Goal: Task Accomplishment & Management: Manage account settings

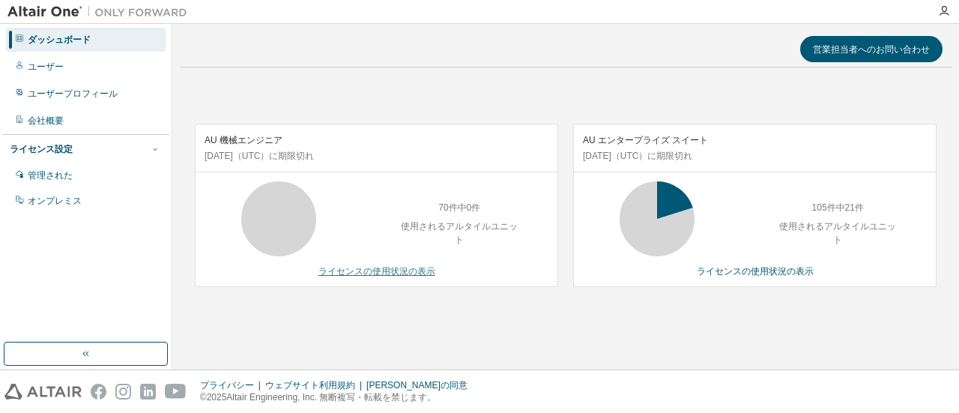
click at [425, 273] on font "ライセンスの使用状況の表示" at bounding box center [376, 271] width 117 height 10
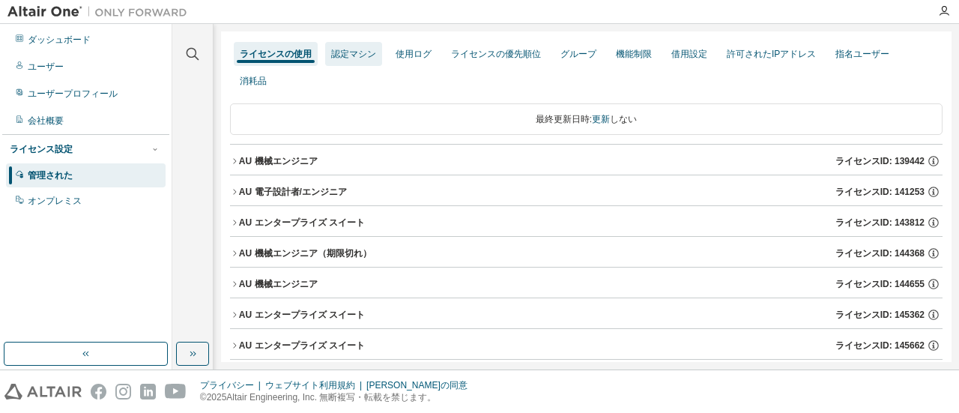
click at [364, 52] on font "認定マシン" at bounding box center [353, 54] width 45 height 10
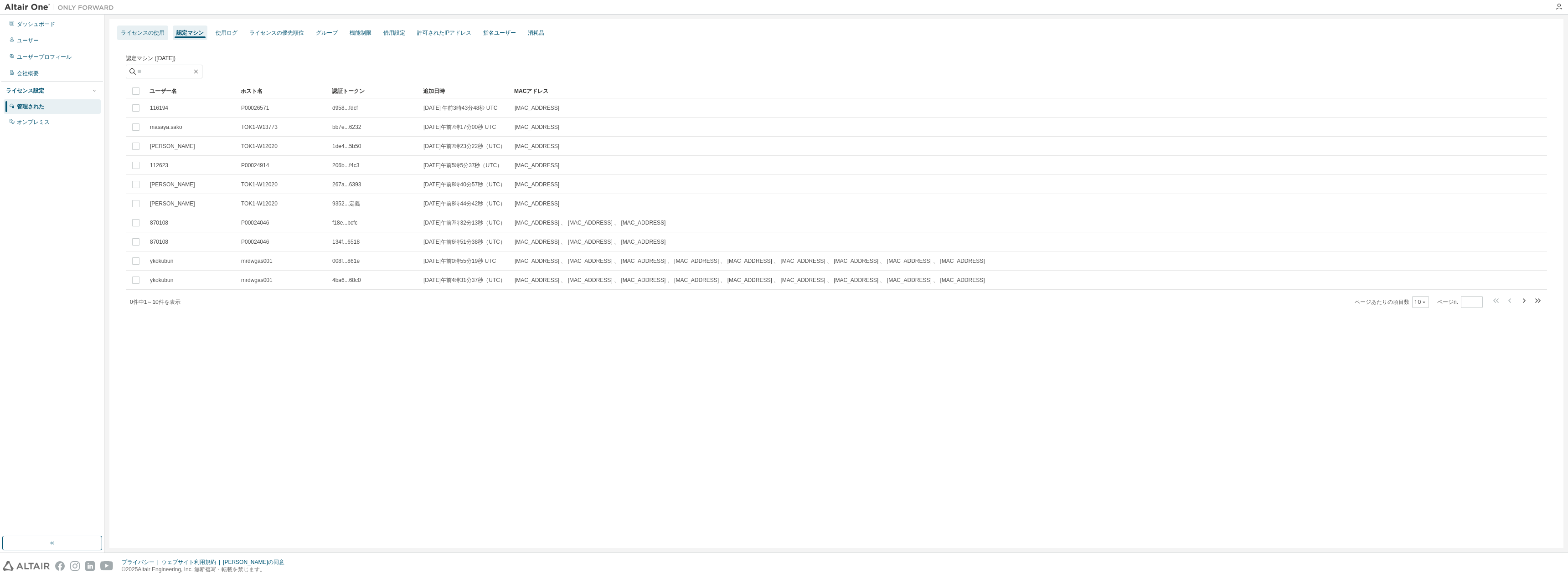
click at [145, 35] on font "ライセンスの使用" at bounding box center [142, 33] width 44 height 6
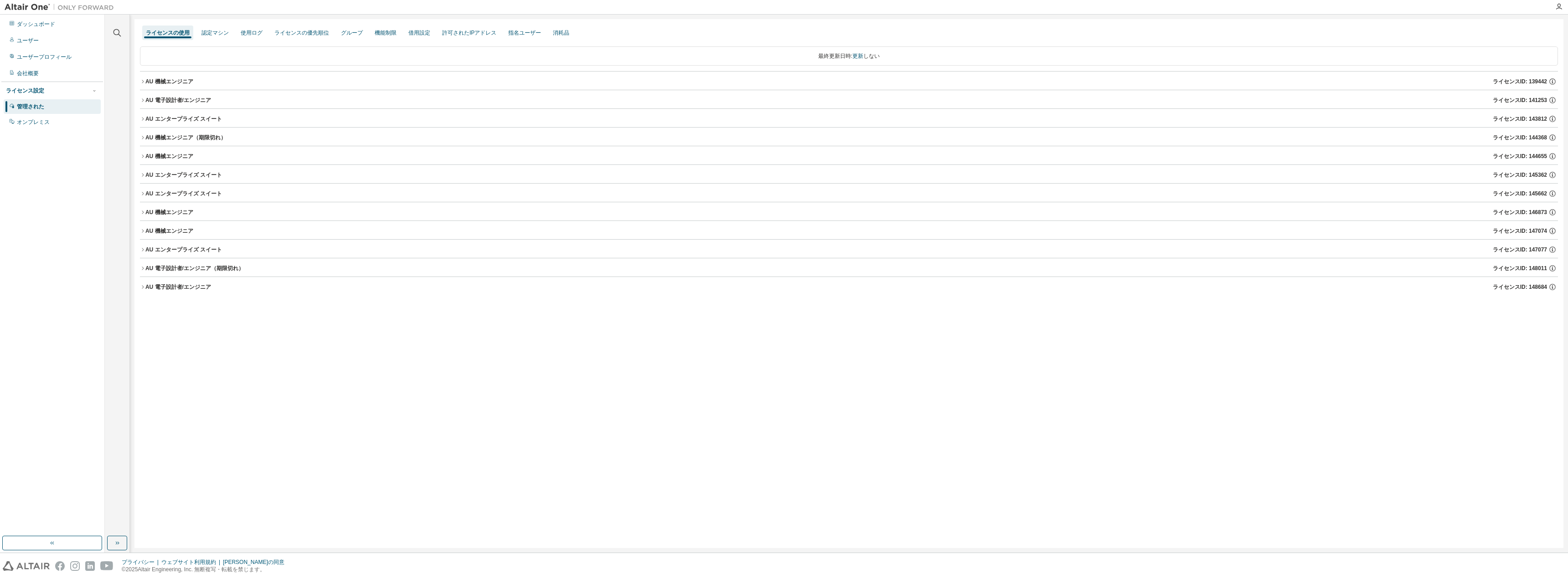
click at [142, 229] on icon "button" at bounding box center [142, 231] width 5 height 5
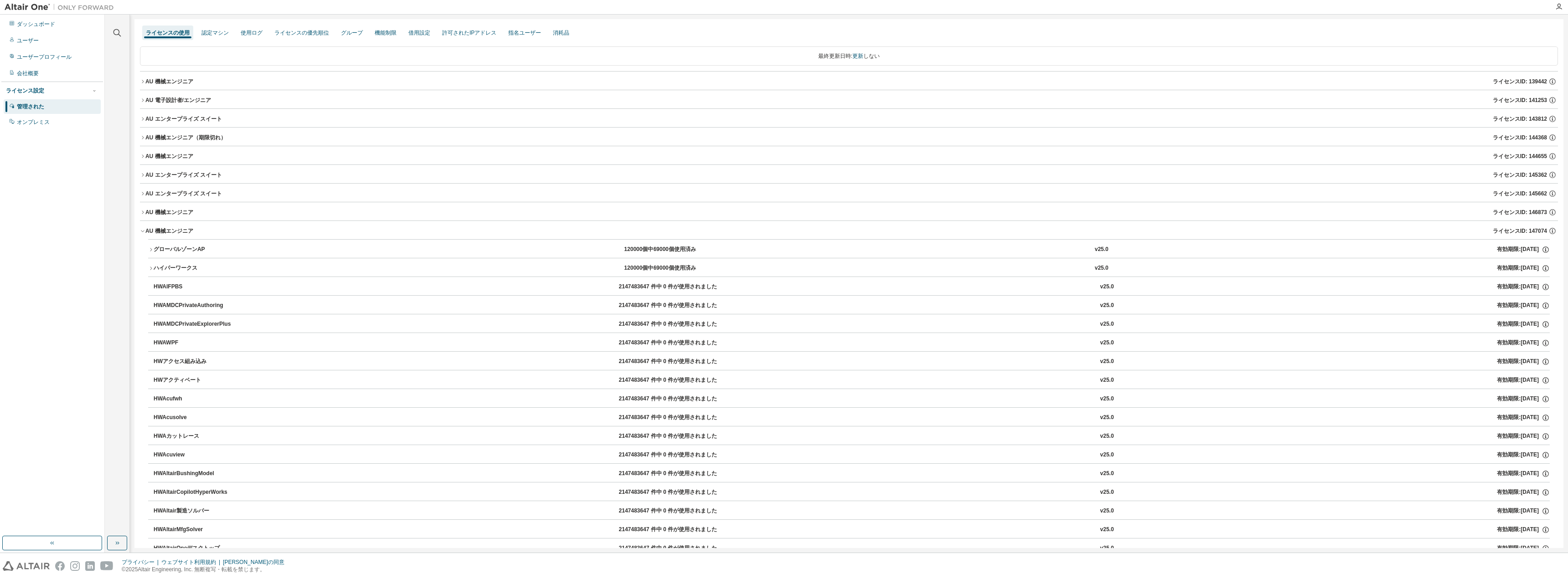
click at [348, 251] on div "グローバルゾーンAP 120000個中69000個使用済み v25.0 有効期限: 2025年12月28日" at bounding box center [852, 249] width 1396 height 8
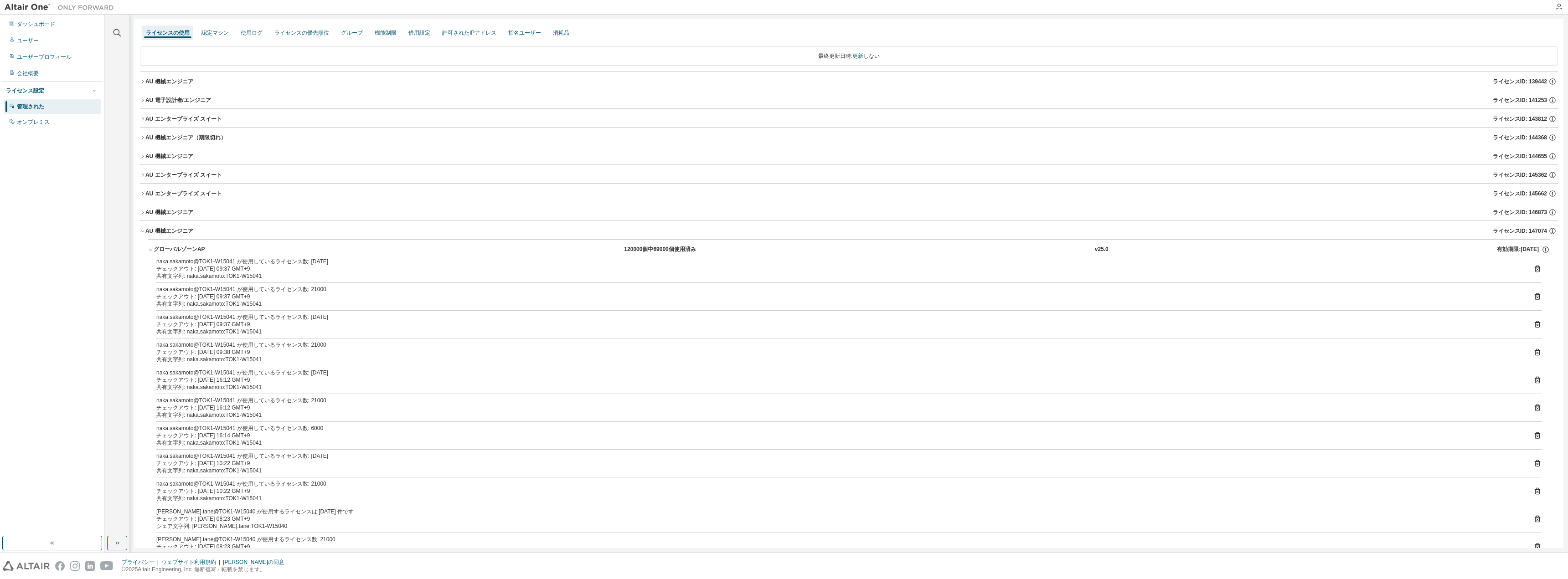
click at [144, 210] on icon "button" at bounding box center [142, 212] width 5 height 5
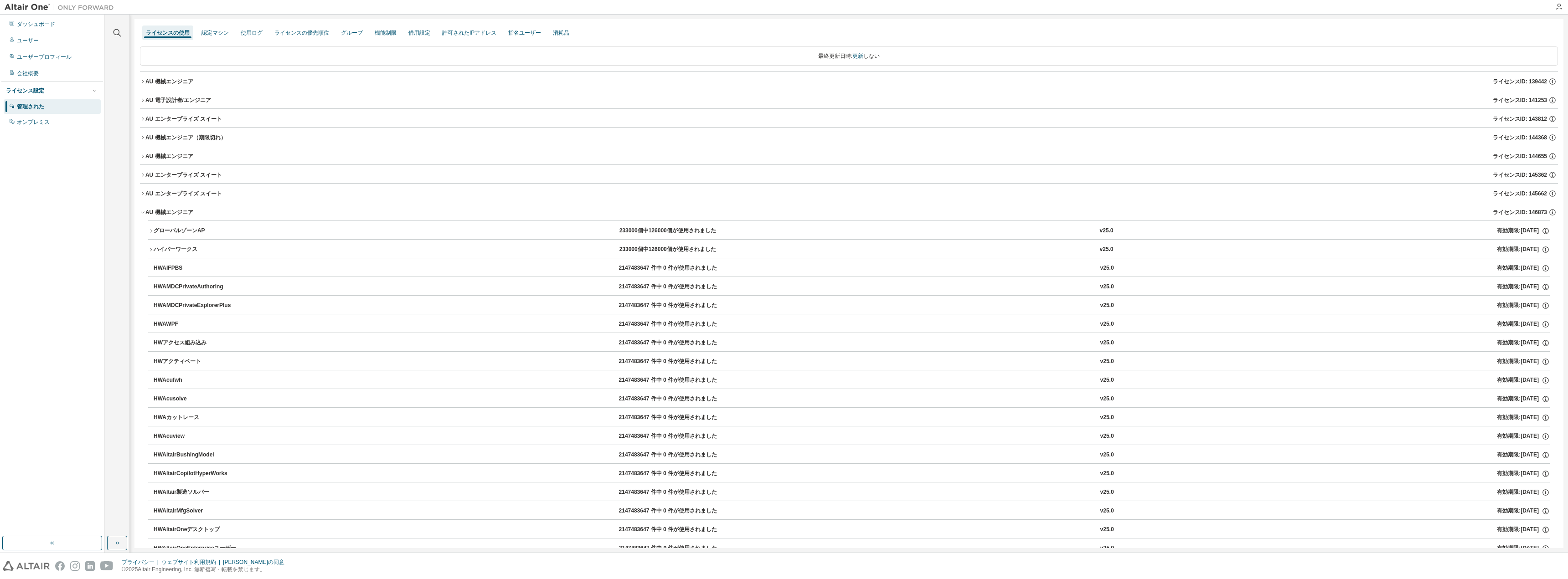
click at [209, 231] on div "グローバルゾーンAP" at bounding box center [194, 231] width 82 height 8
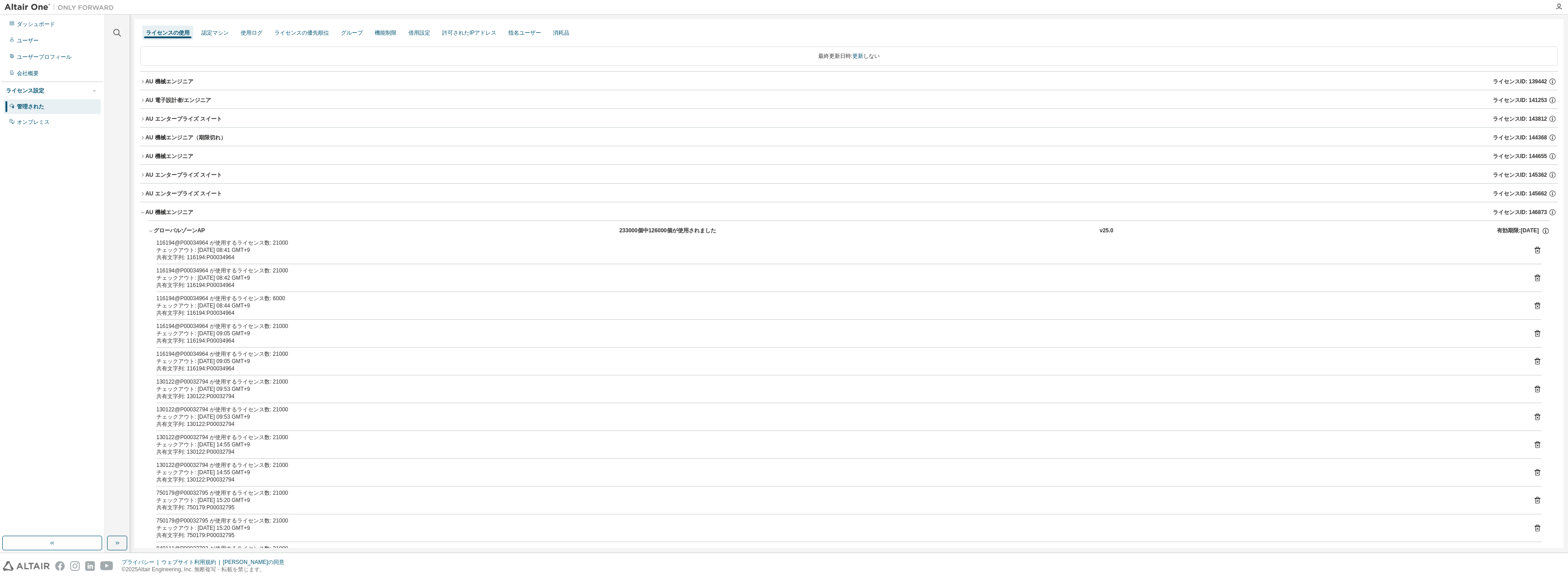
click at [147, 157] on font "AU 機械エンジニア" at bounding box center [169, 156] width 48 height 6
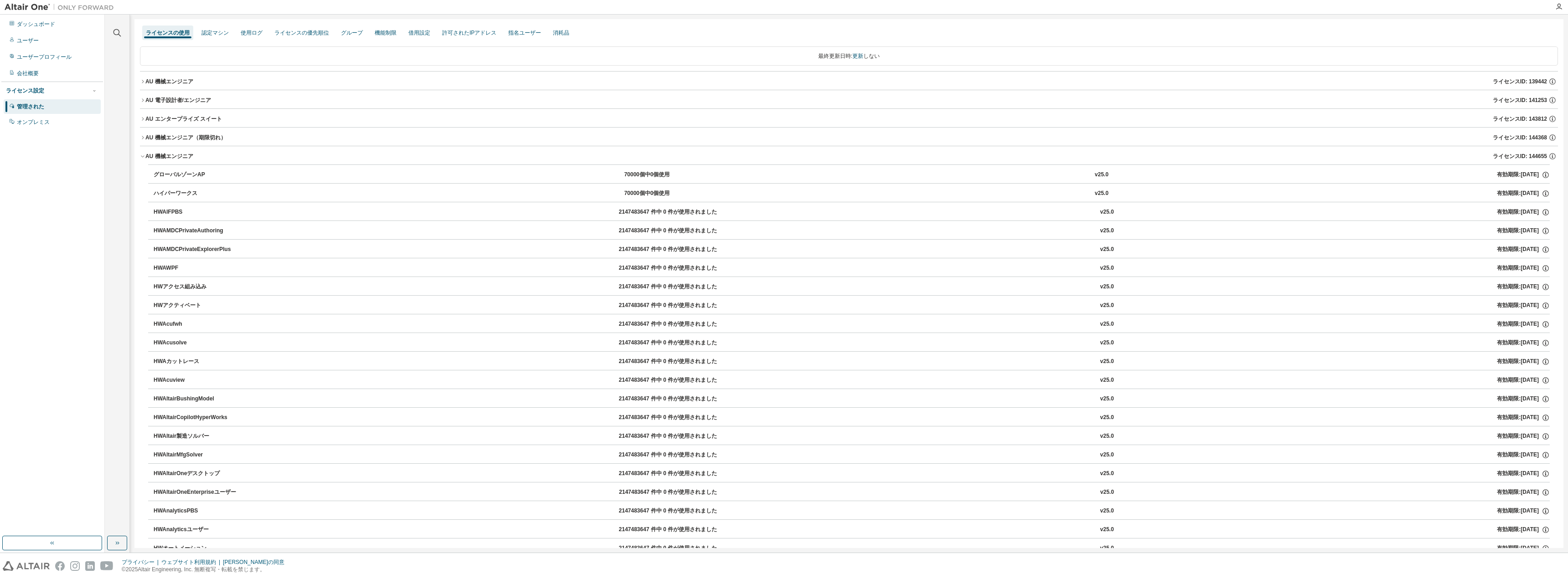
click at [147, 118] on font "AU エンタープライズ スイート" at bounding box center [184, 119] width 77 height 6
click at [181, 141] on div "グローバルゾーンAP" at bounding box center [194, 137] width 82 height 8
click at [142, 122] on button "AU エンタープライズ スイート ライセンスID: 143812" at bounding box center [849, 119] width 1418 height 20
click at [143, 151] on button "AU 機械エンジニア ライセンスID: 144655" at bounding box center [849, 156] width 1418 height 20
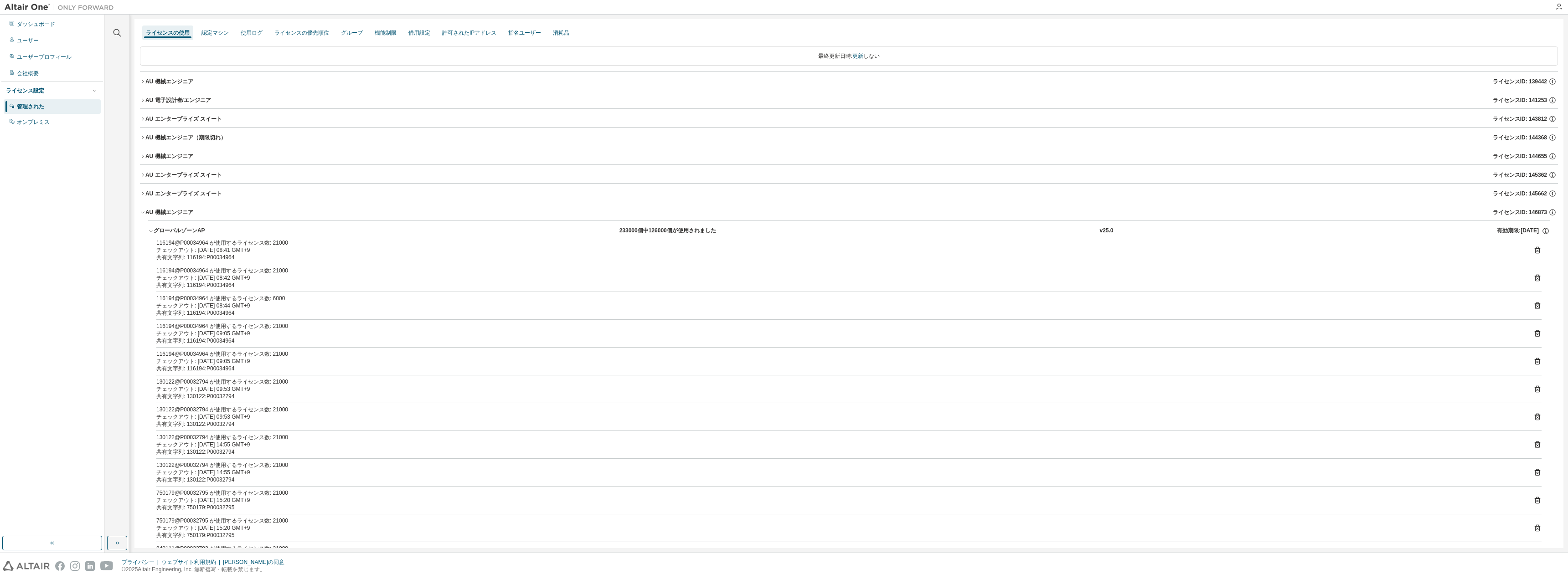
click at [144, 181] on button "AU エンタープライズ スイート ライセンスID: 145362" at bounding box center [849, 175] width 1418 height 20
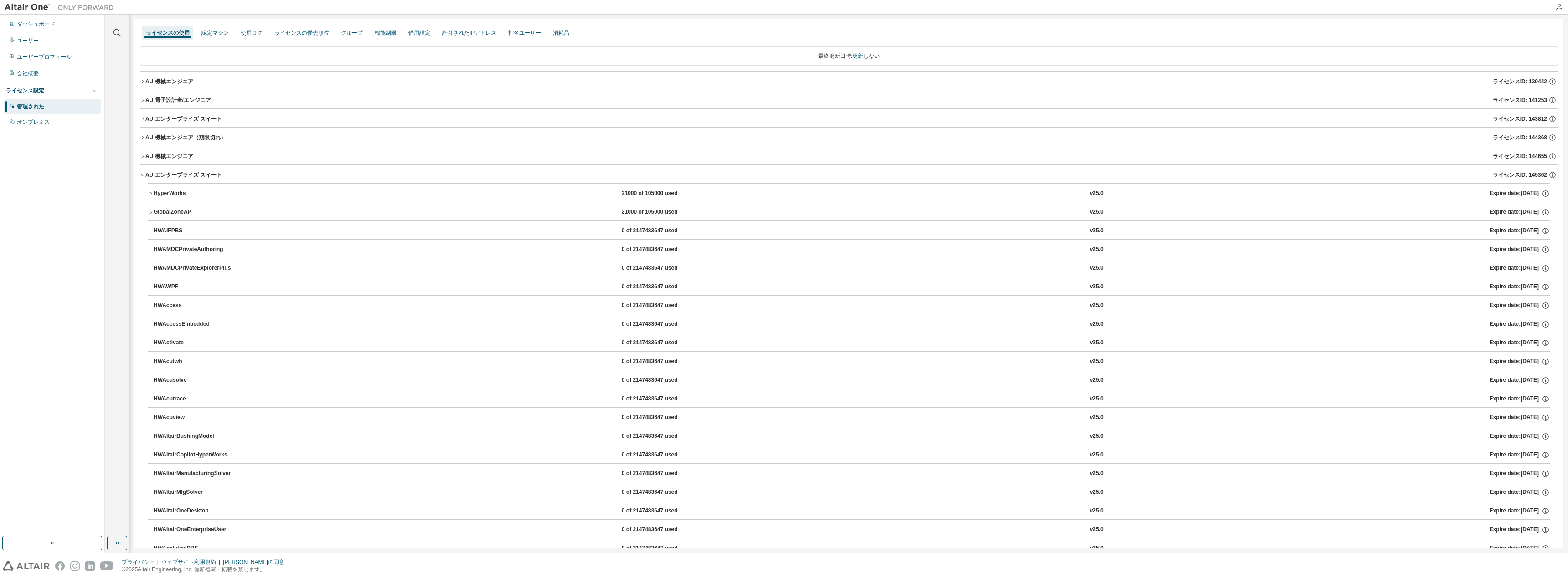
click at [150, 190] on button "HyperWorks 21000 of 105000 used v25.0 Expire date: 2026-06-23" at bounding box center [849, 193] width 1402 height 20
